Goal: Transaction & Acquisition: Purchase product/service

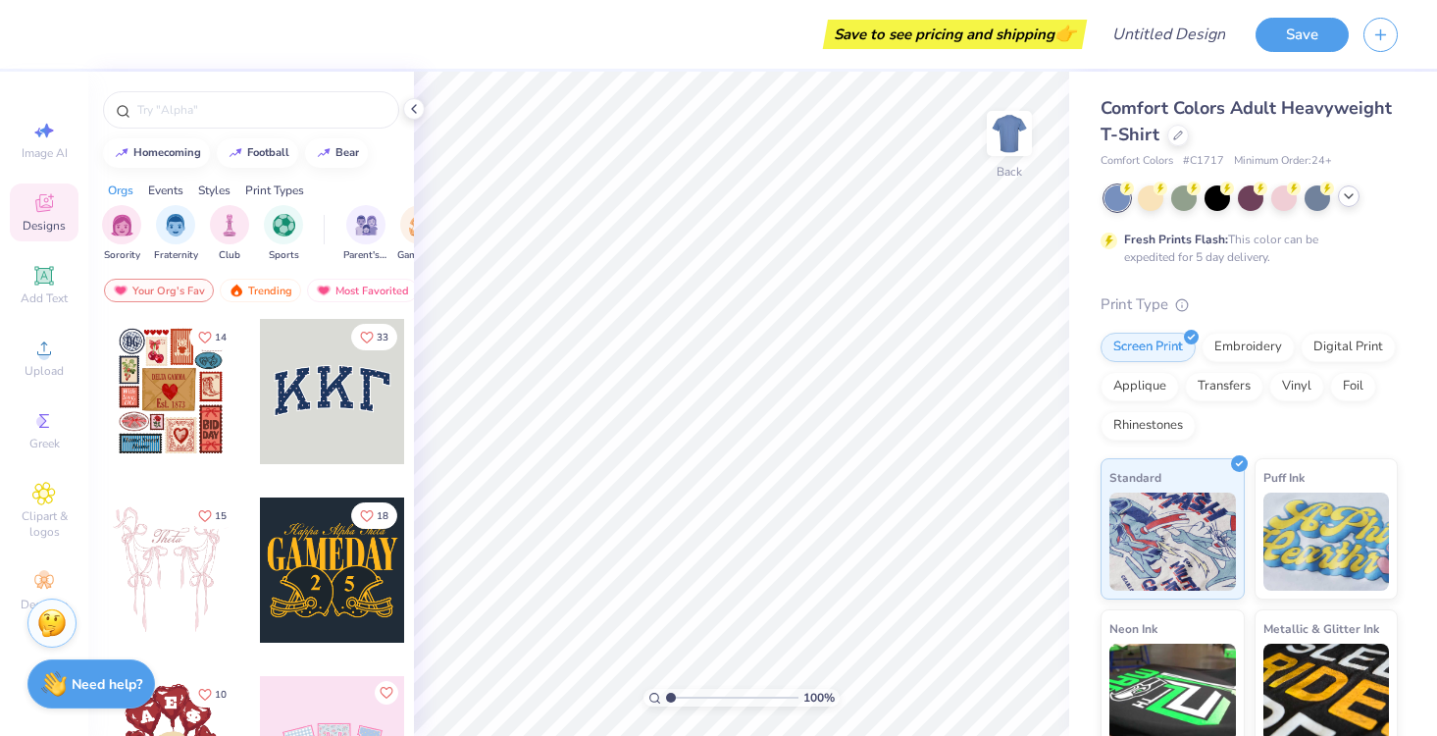
click at [1343, 197] on icon at bounding box center [1349, 196] width 16 height 16
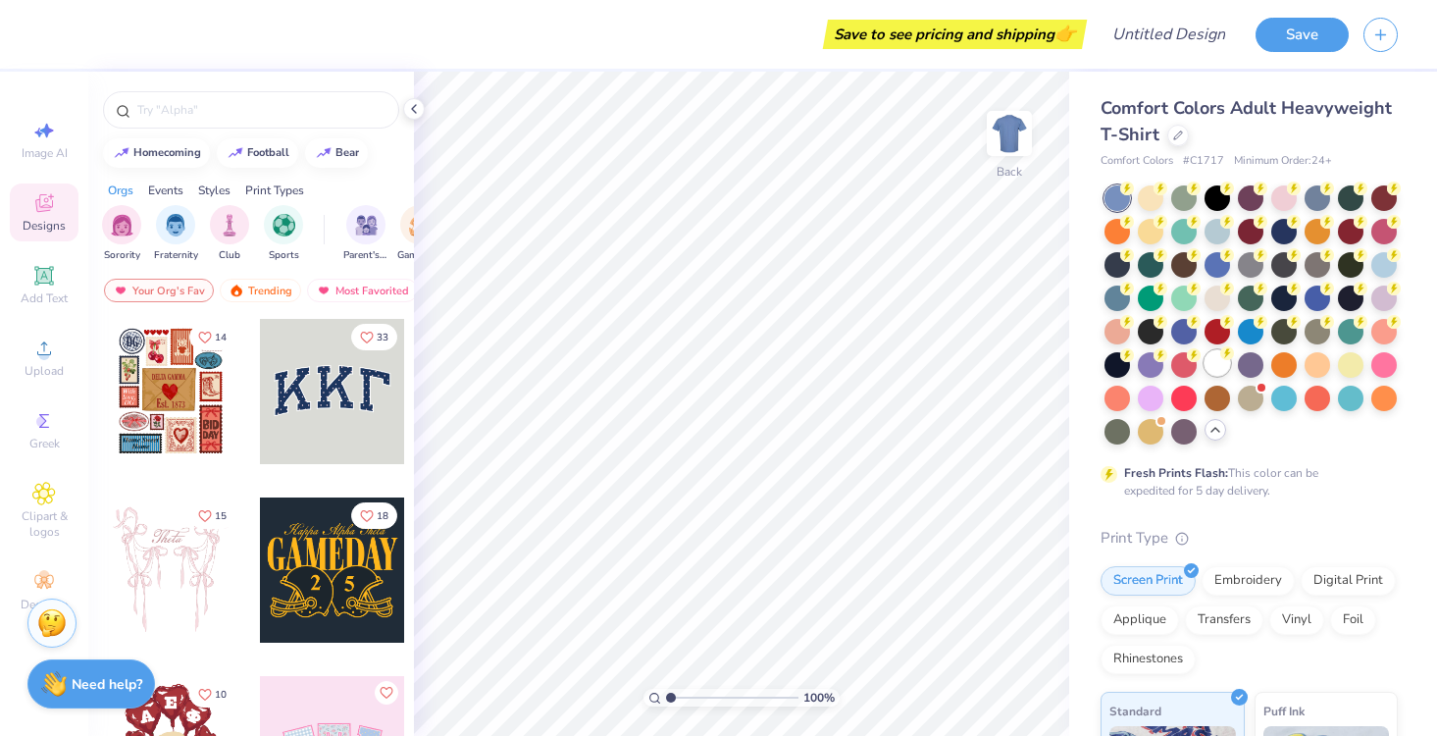
click at [1216, 367] on div at bounding box center [1216, 362] width 25 height 25
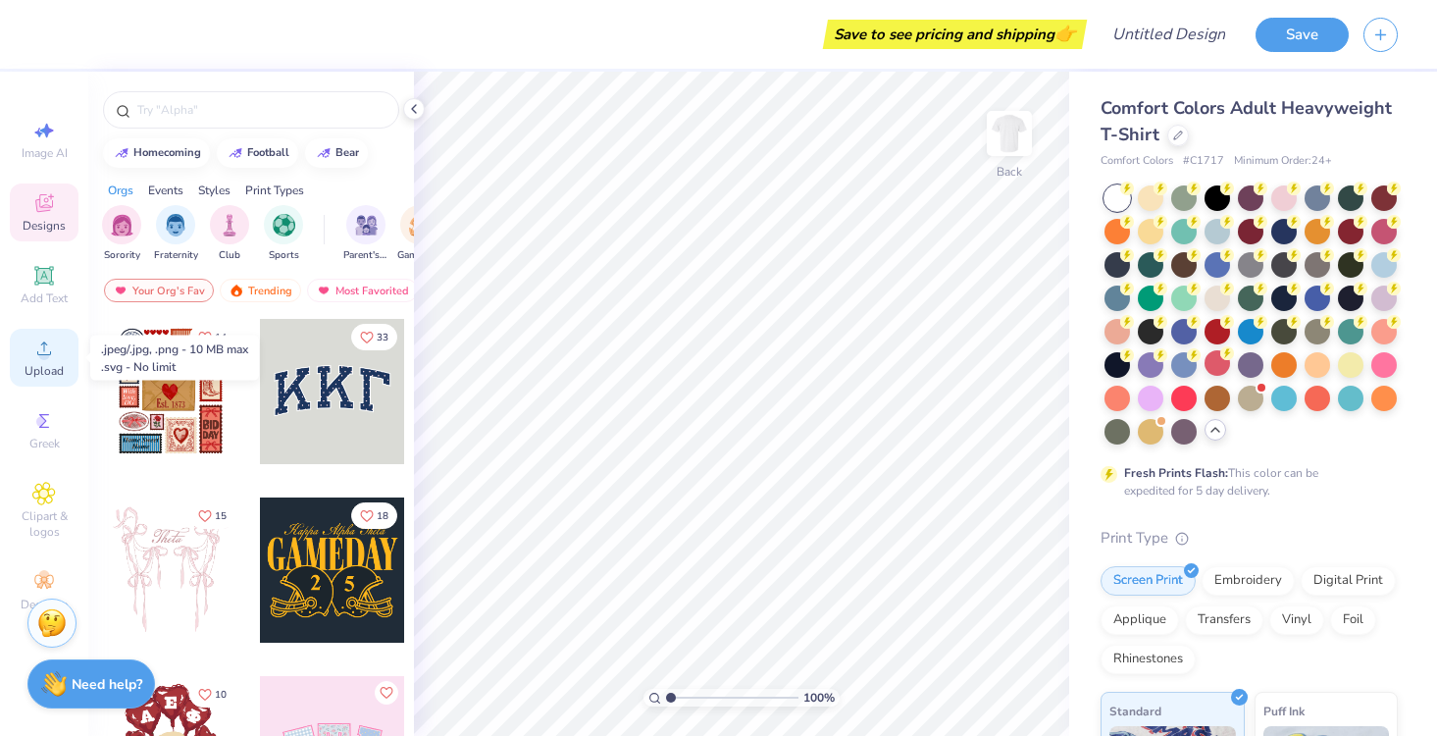
click at [39, 361] on div "Upload" at bounding box center [44, 358] width 69 height 58
click at [41, 355] on icon at bounding box center [44, 348] width 14 height 14
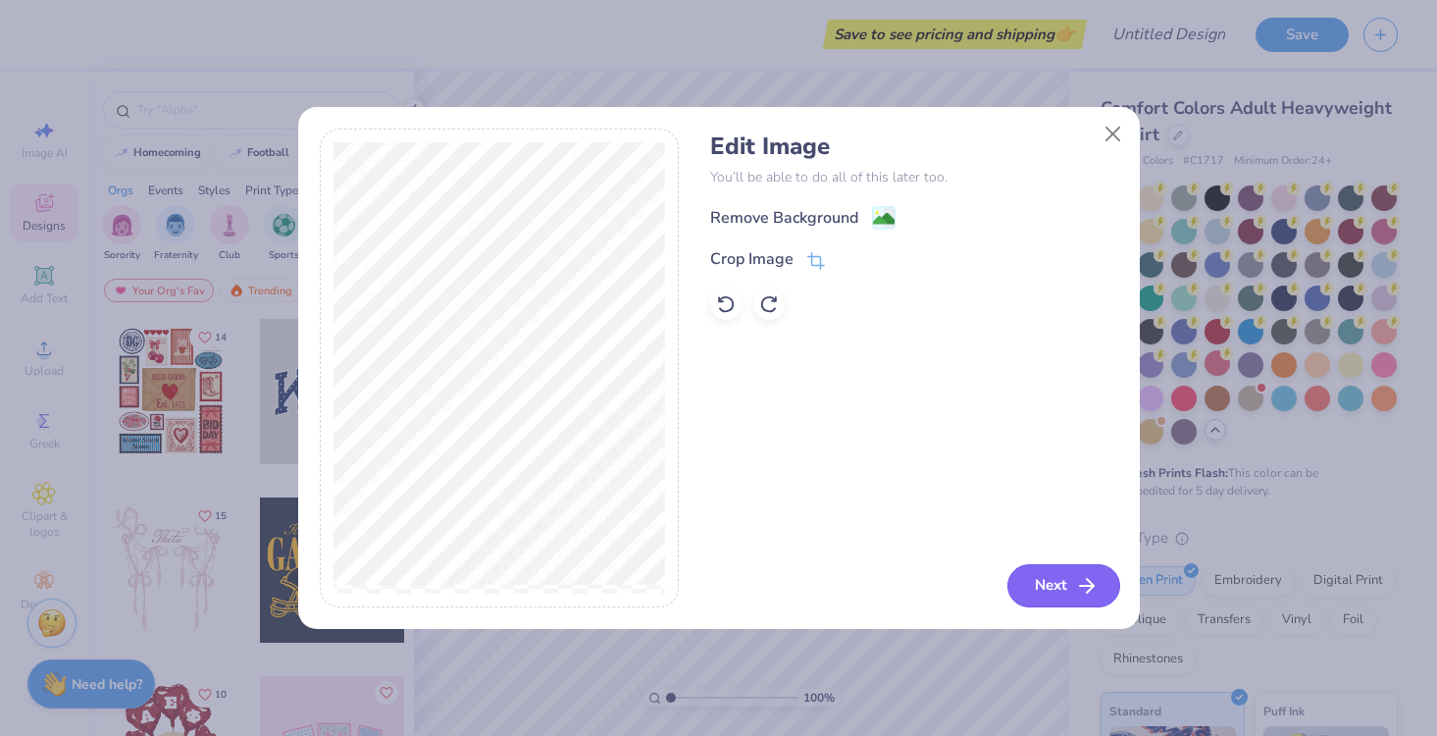
click at [1087, 586] on icon "button" at bounding box center [1087, 586] width 24 height 24
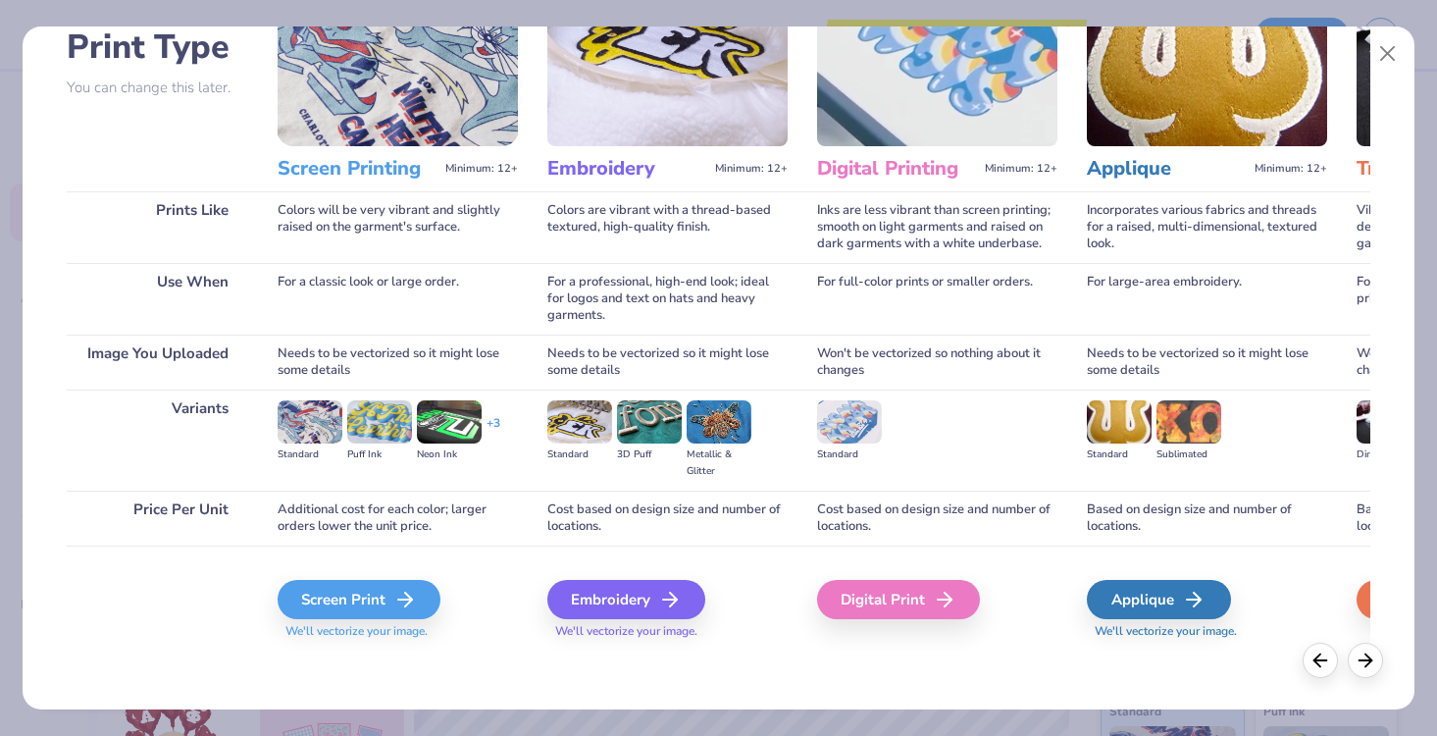
scroll to position [144, 0]
click at [379, 604] on div "Screen Print" at bounding box center [361, 599] width 163 height 39
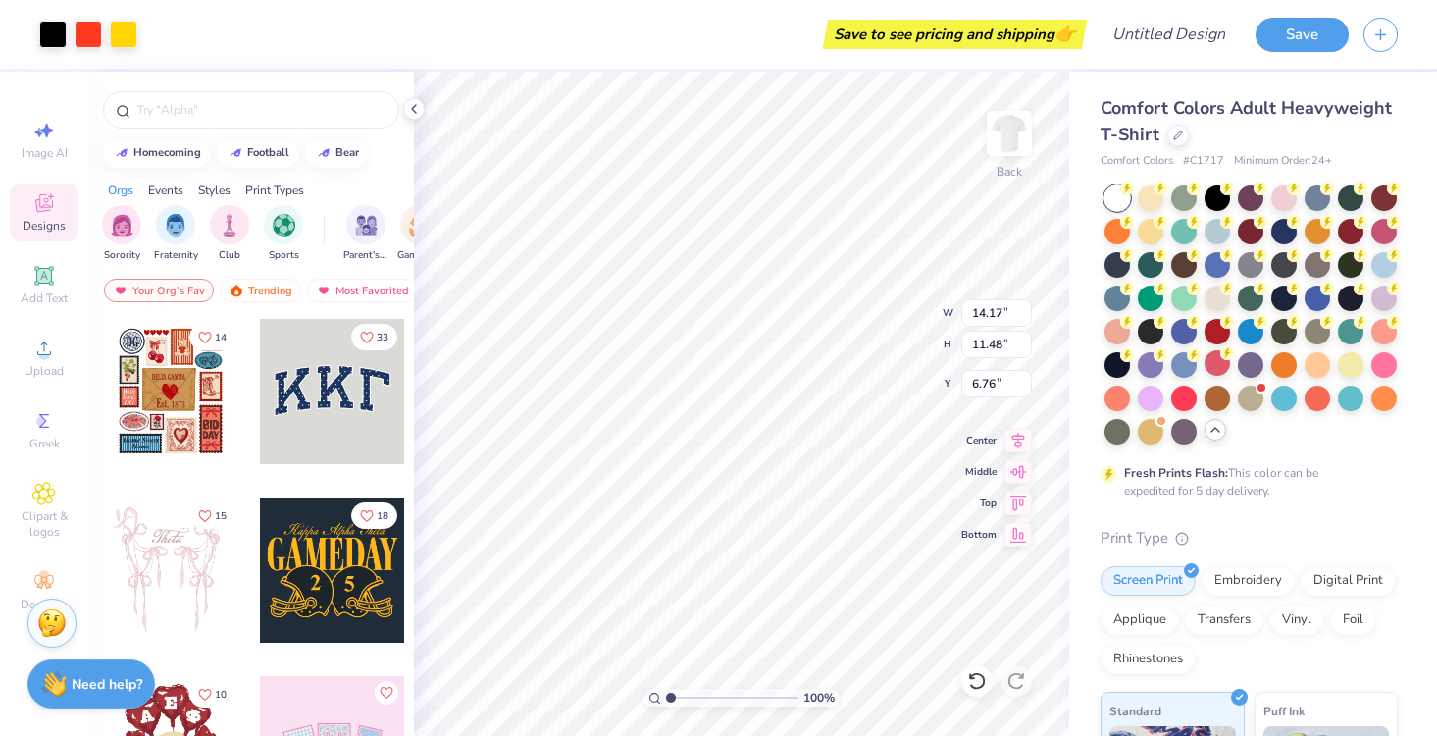
type input "6.16"
type input "4.99"
type input "3.00"
type input "4.62"
type input "3.74"
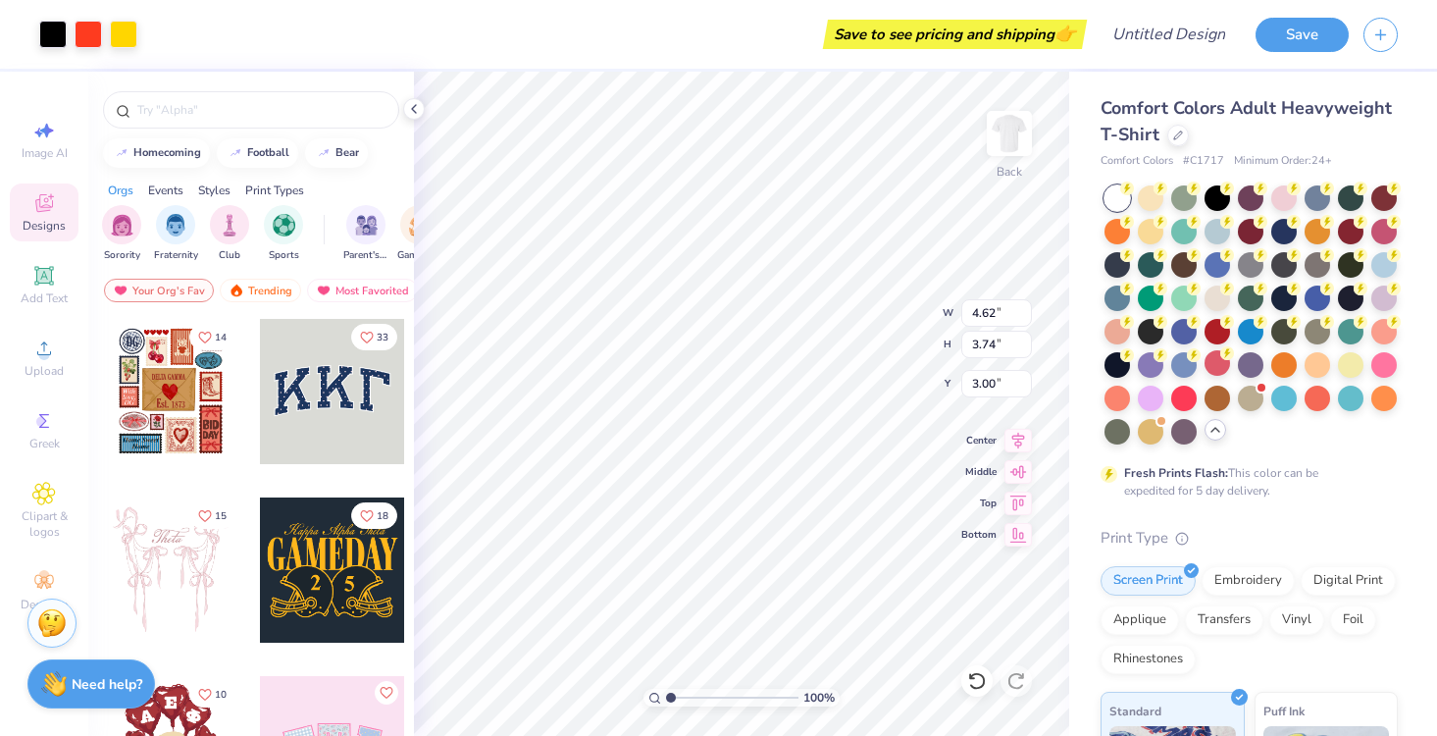
type input "3.72"
type input "3.02"
type input "4.81"
type input "3.90"
type input "4.37"
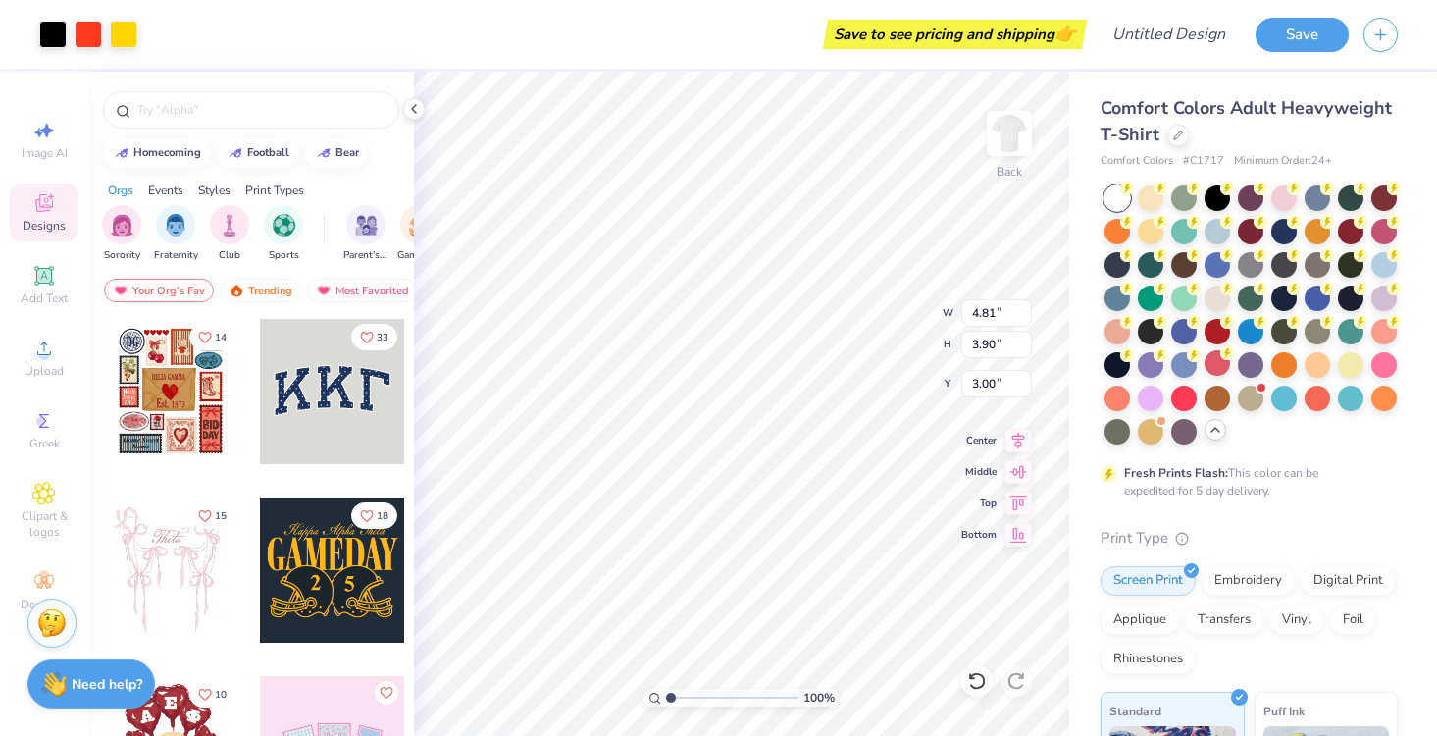
type input "3.54"
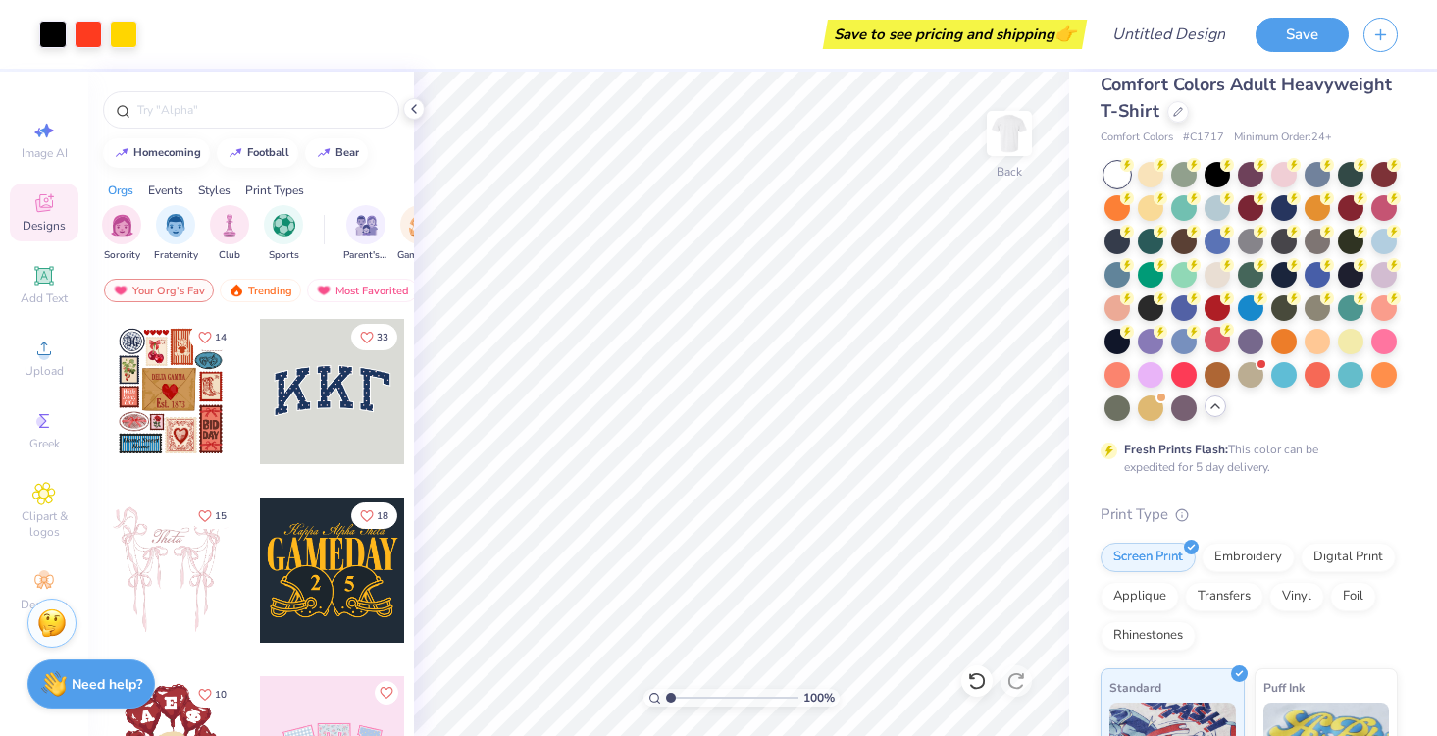
scroll to position [25, 0]
click at [1142, 375] on div at bounding box center [1150, 371] width 25 height 25
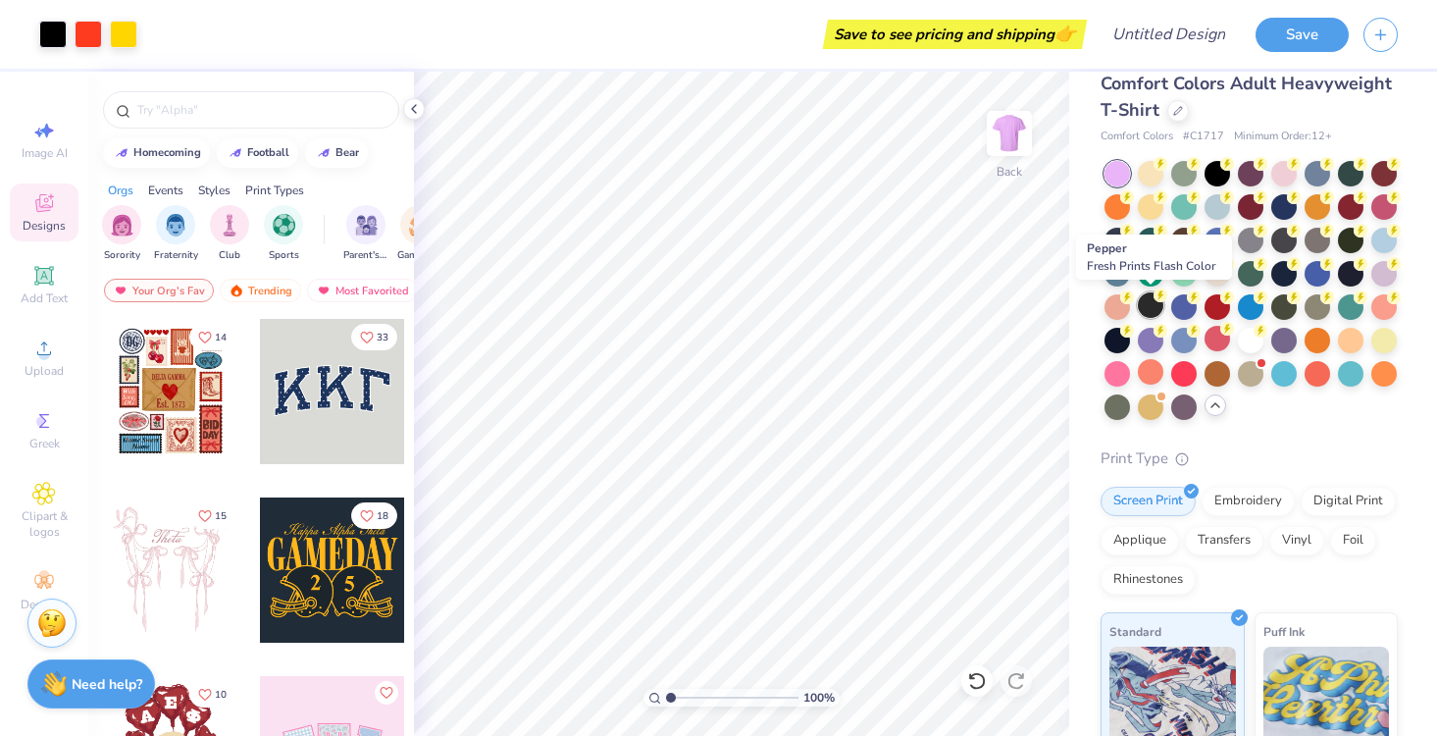
click at [1148, 296] on div at bounding box center [1150, 304] width 25 height 25
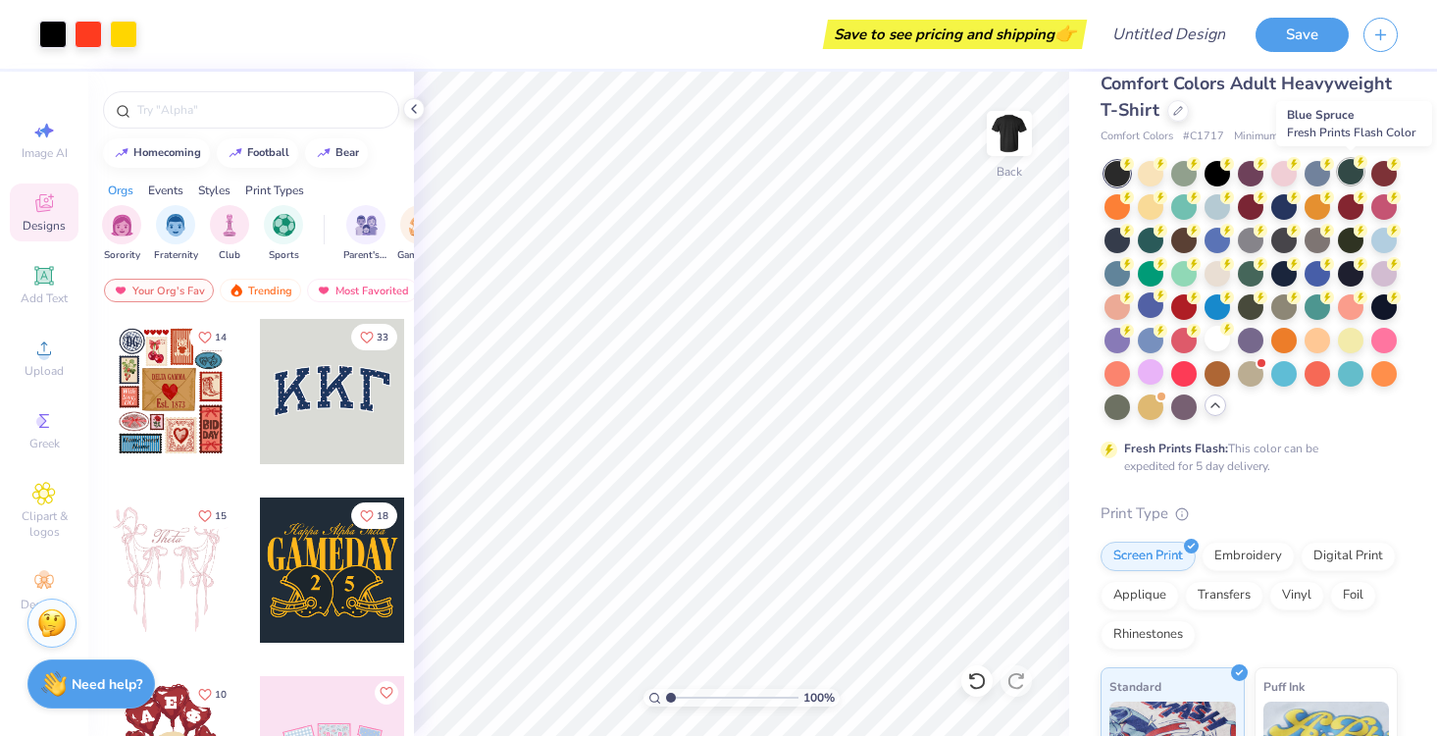
click at [1345, 178] on div at bounding box center [1350, 171] width 25 height 25
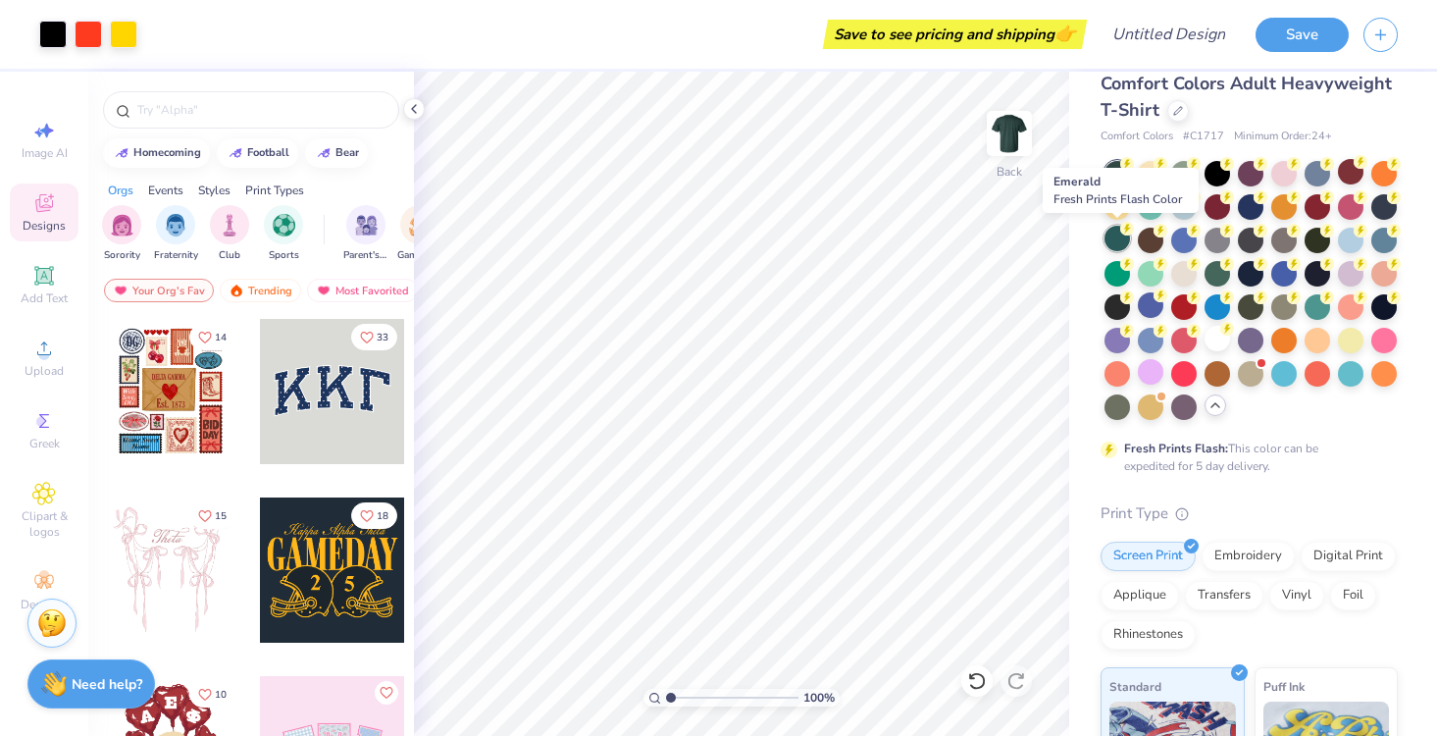
click at [1114, 244] on div at bounding box center [1116, 238] width 25 height 25
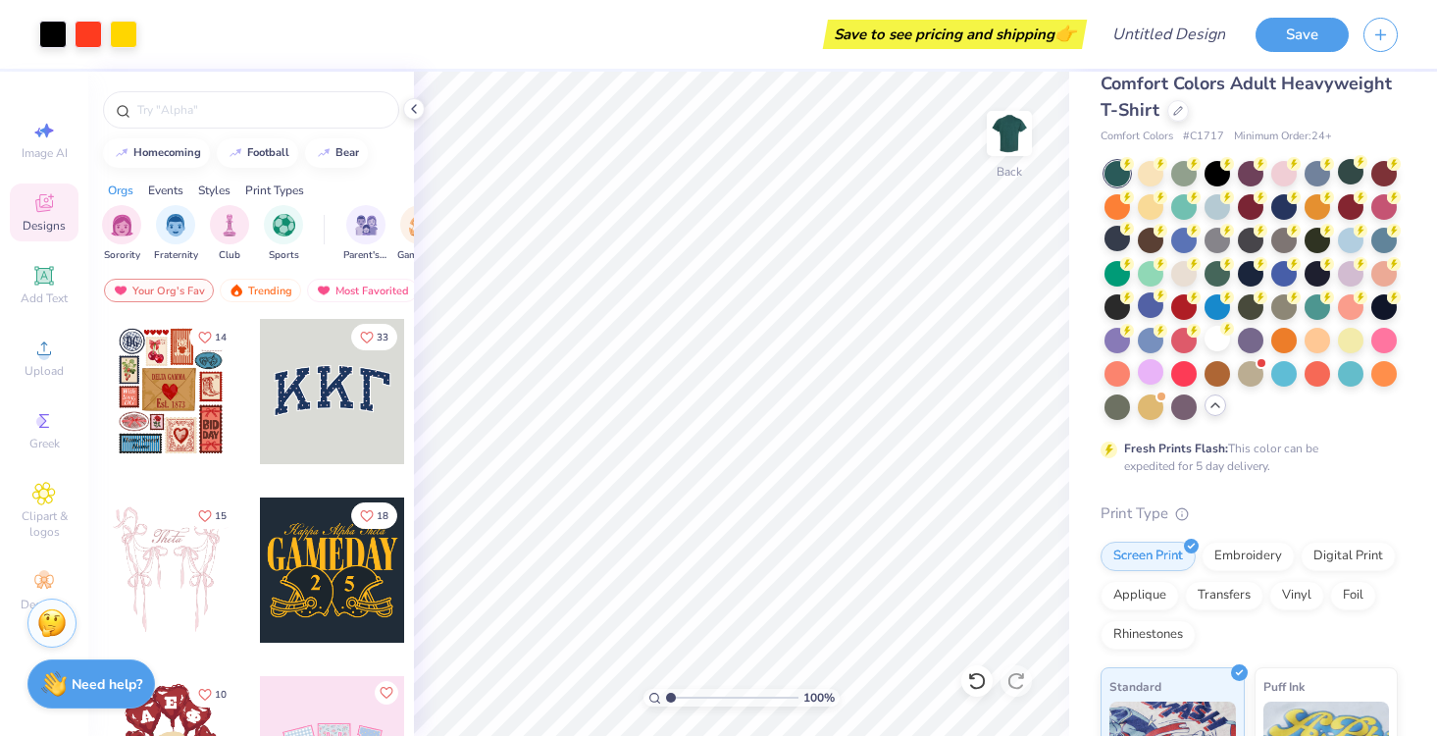
click at [1164, 109] on div "Comfort Colors Adult Heavyweight T-Shirt" at bounding box center [1248, 97] width 297 height 53
